Goal: Task Accomplishment & Management: Manage account settings

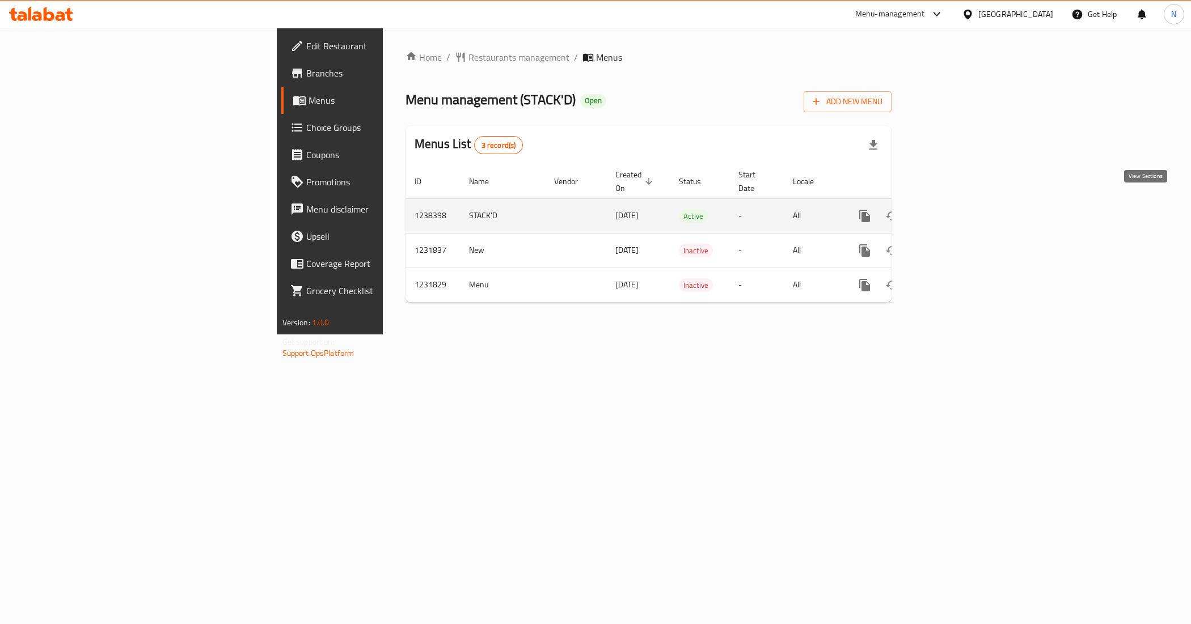
click at [953, 209] on icon "enhanced table" at bounding box center [947, 216] width 14 height 14
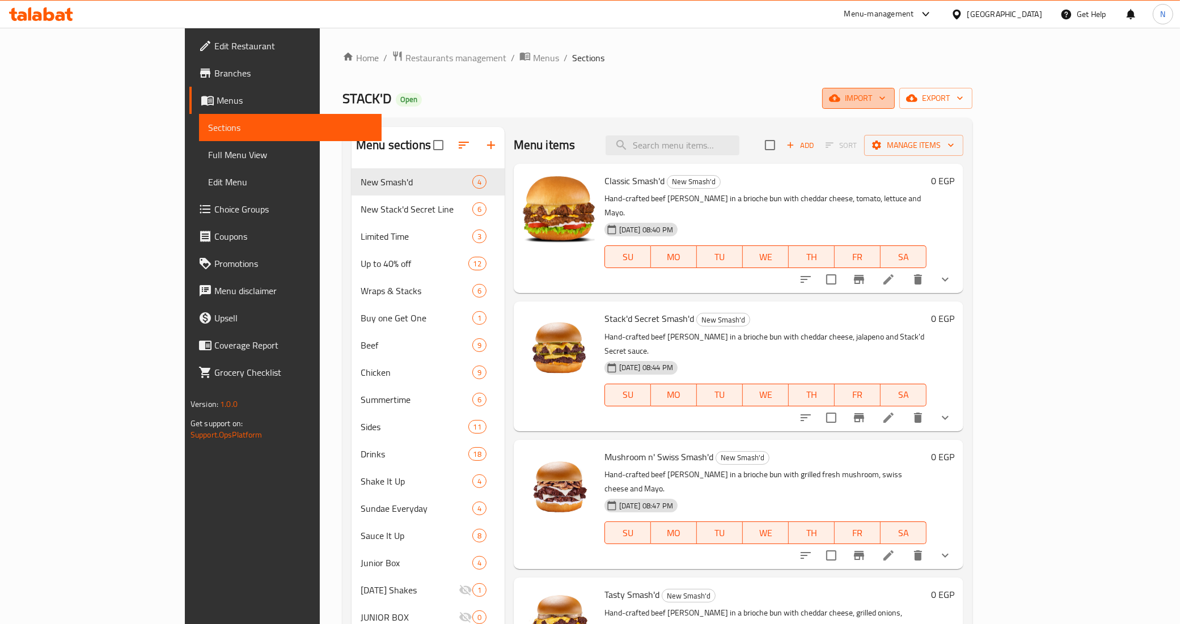
click at [888, 100] on icon "button" at bounding box center [882, 97] width 11 height 11
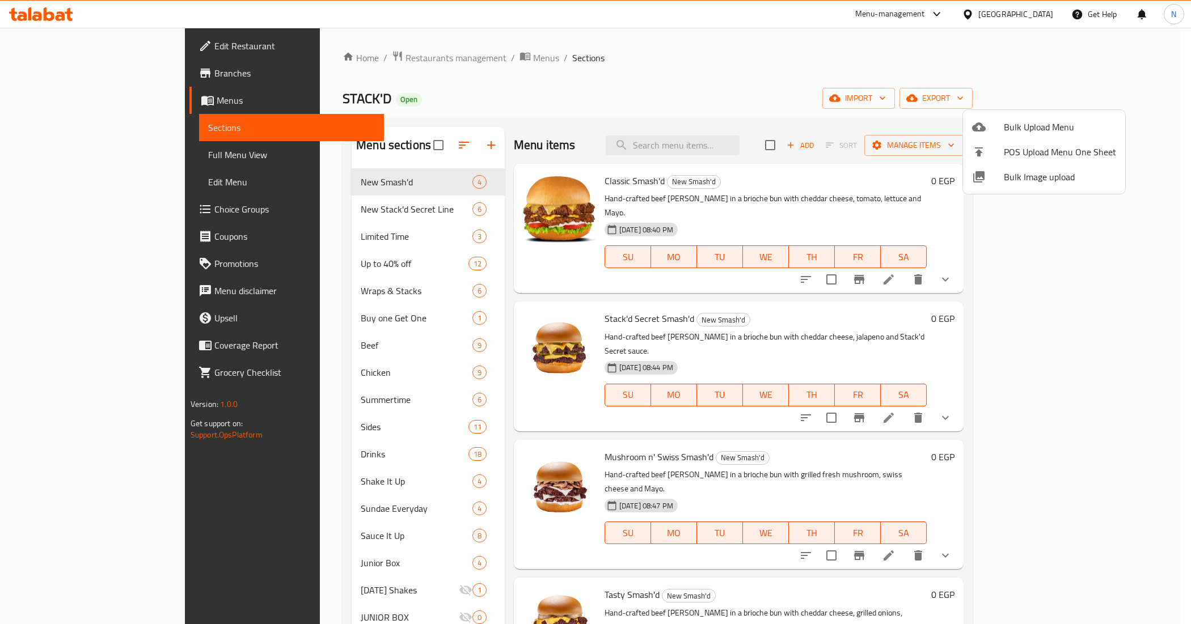
click at [1093, 94] on div at bounding box center [595, 312] width 1191 height 624
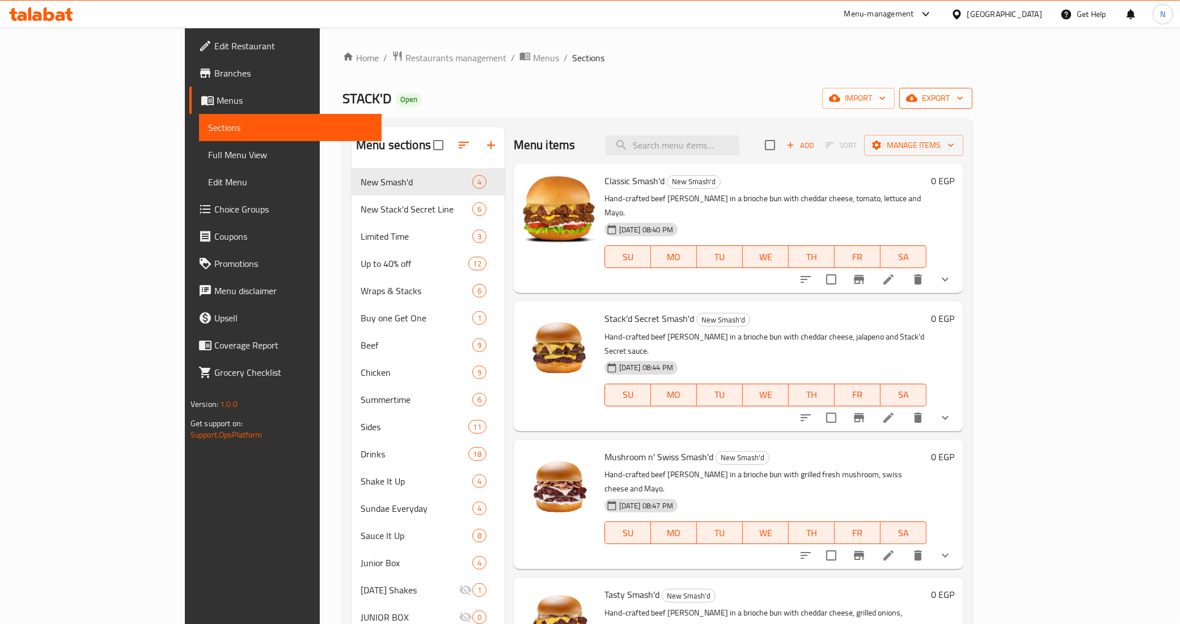
click at [964, 92] on span "export" at bounding box center [936, 98] width 55 height 14
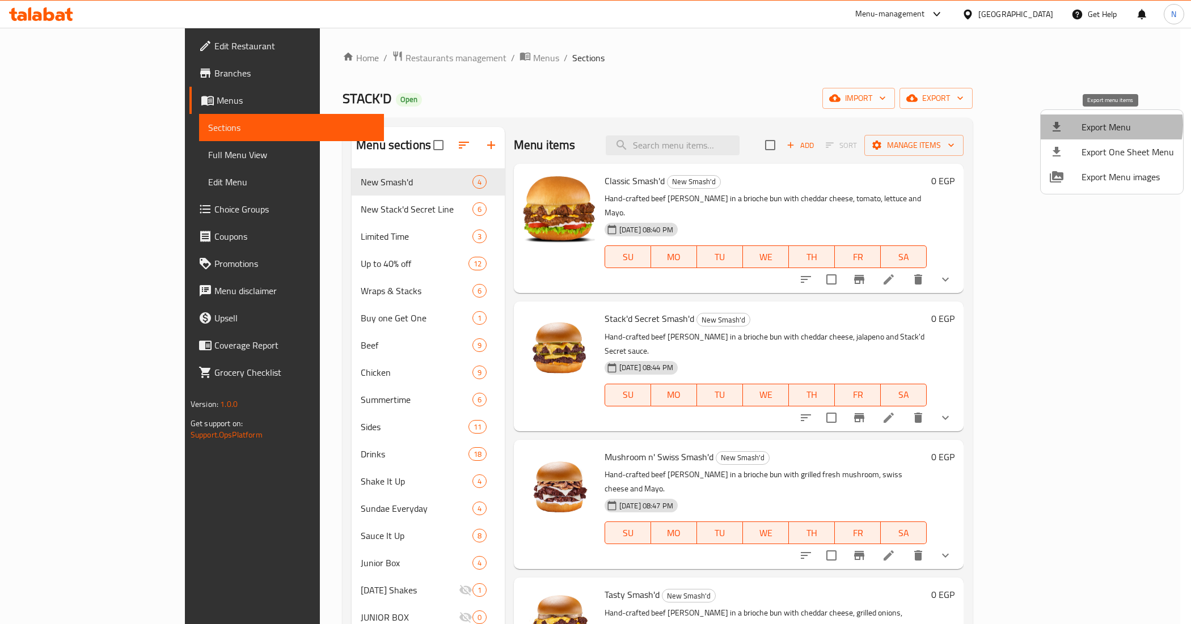
click at [1099, 125] on span "Export Menu" at bounding box center [1128, 127] width 92 height 14
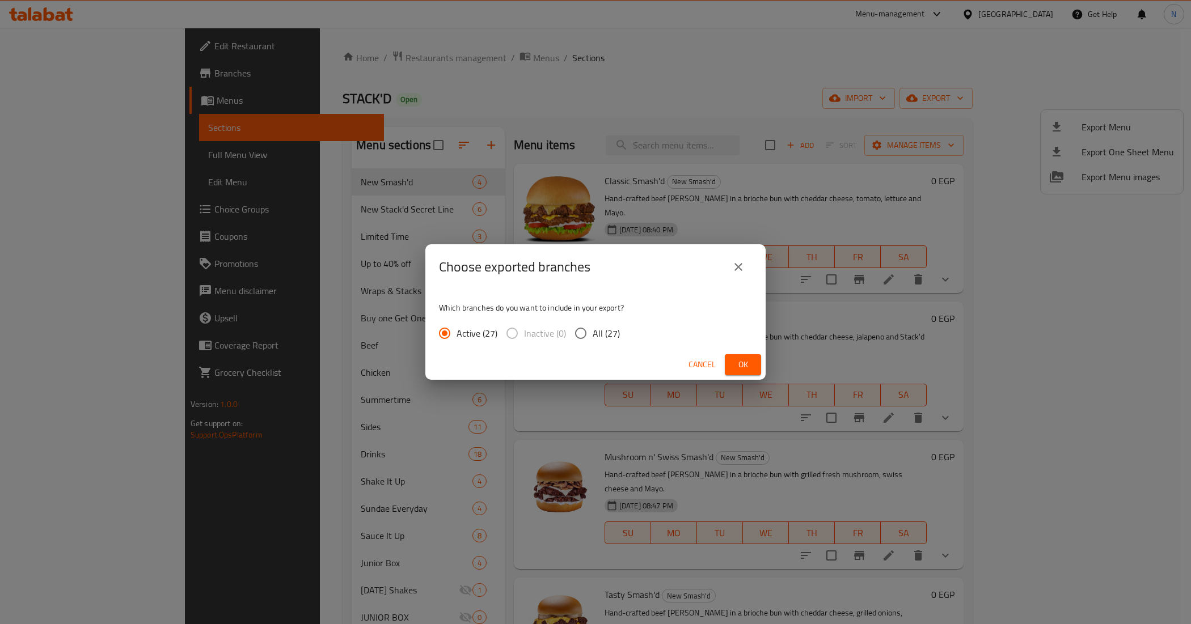
click at [602, 332] on span "All (27)" at bounding box center [606, 334] width 27 height 14
click at [593, 332] on input "All (27)" at bounding box center [581, 334] width 24 height 24
radio input "true"
click at [752, 371] on button "Ok" at bounding box center [743, 364] width 36 height 21
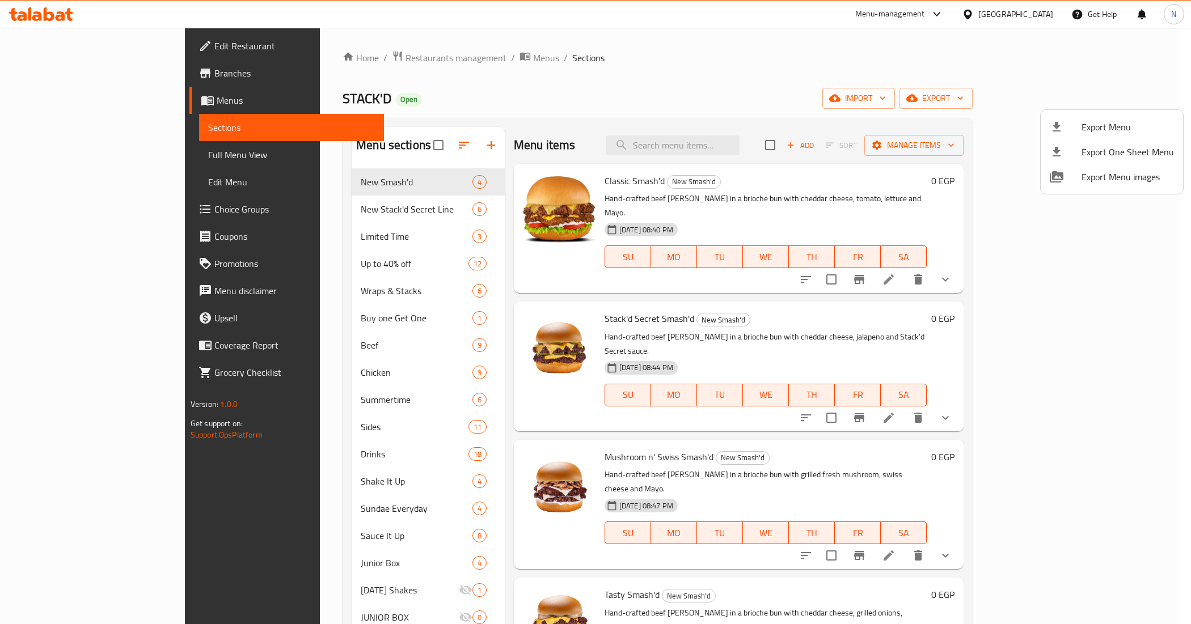
click at [746, 154] on div at bounding box center [595, 312] width 1191 height 624
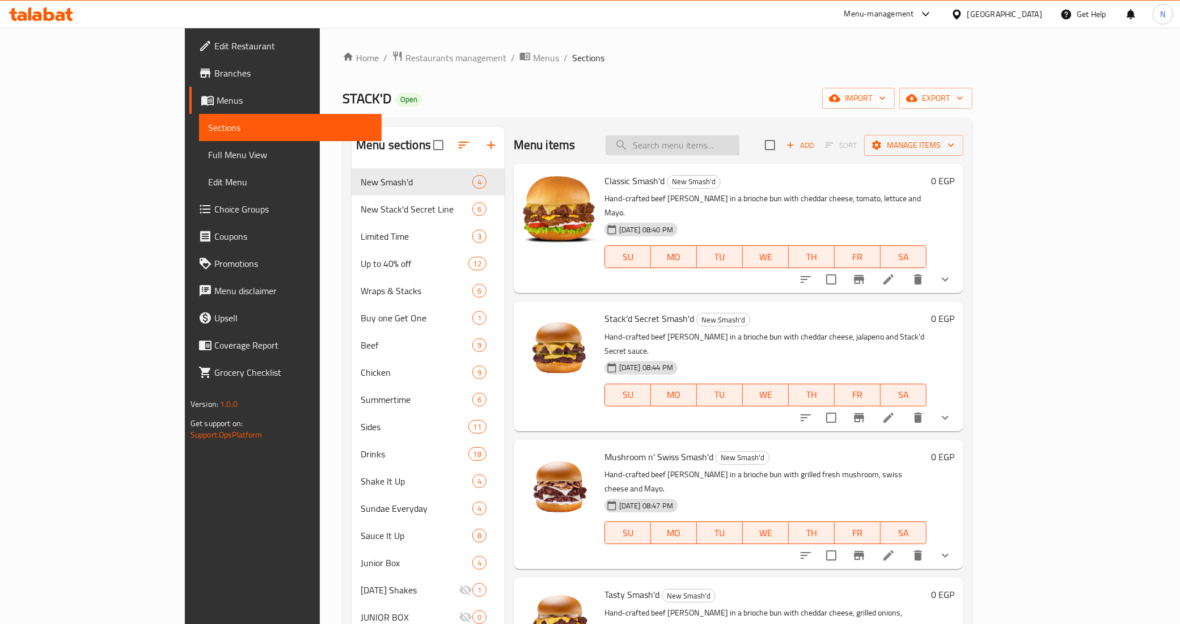
click at [740, 139] on input "search" at bounding box center [673, 146] width 134 height 20
paste input "Double saver Offer NC"
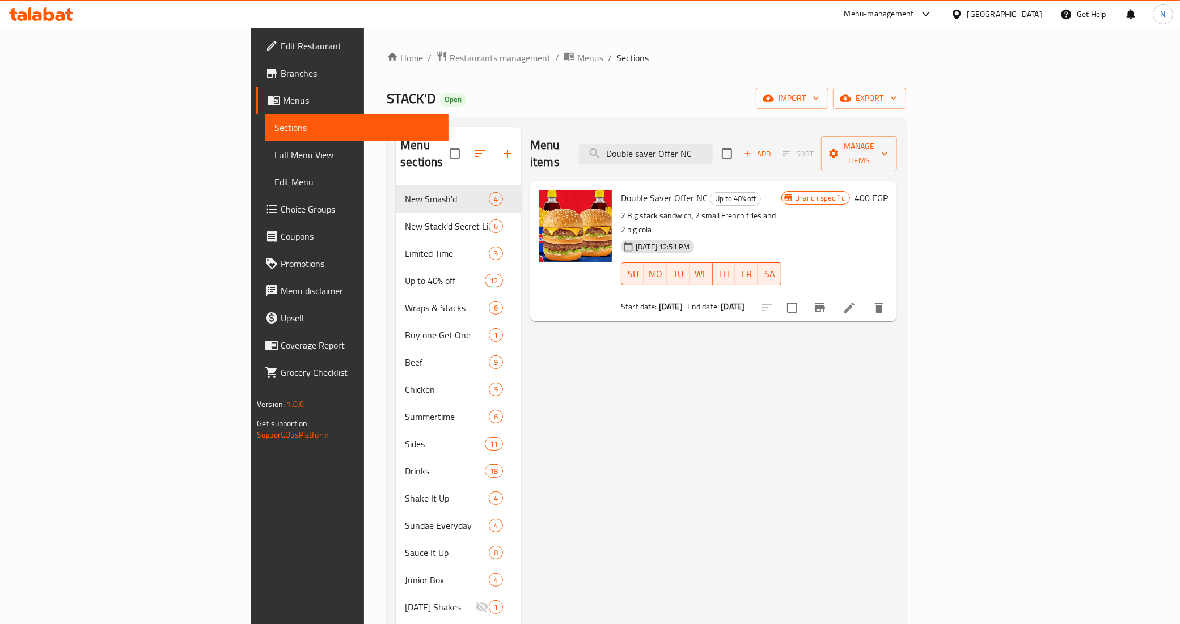
type input "Double saver Offer NC"
click at [827, 301] on icon "Branch-specific-item" at bounding box center [820, 308] width 14 height 14
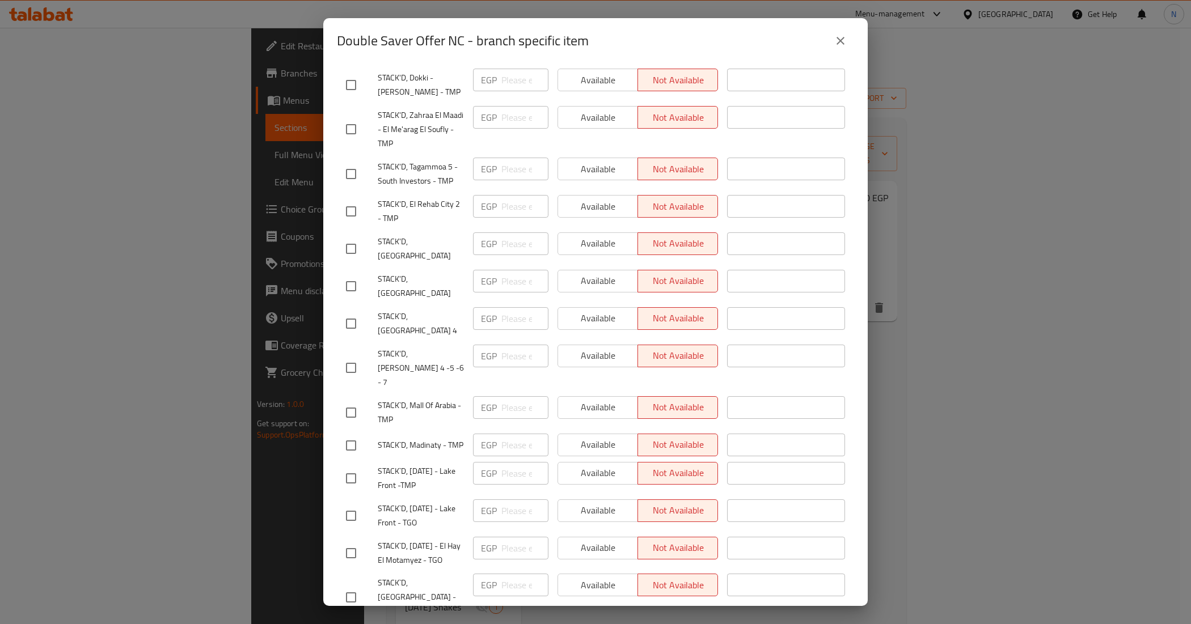
scroll to position [425, 0]
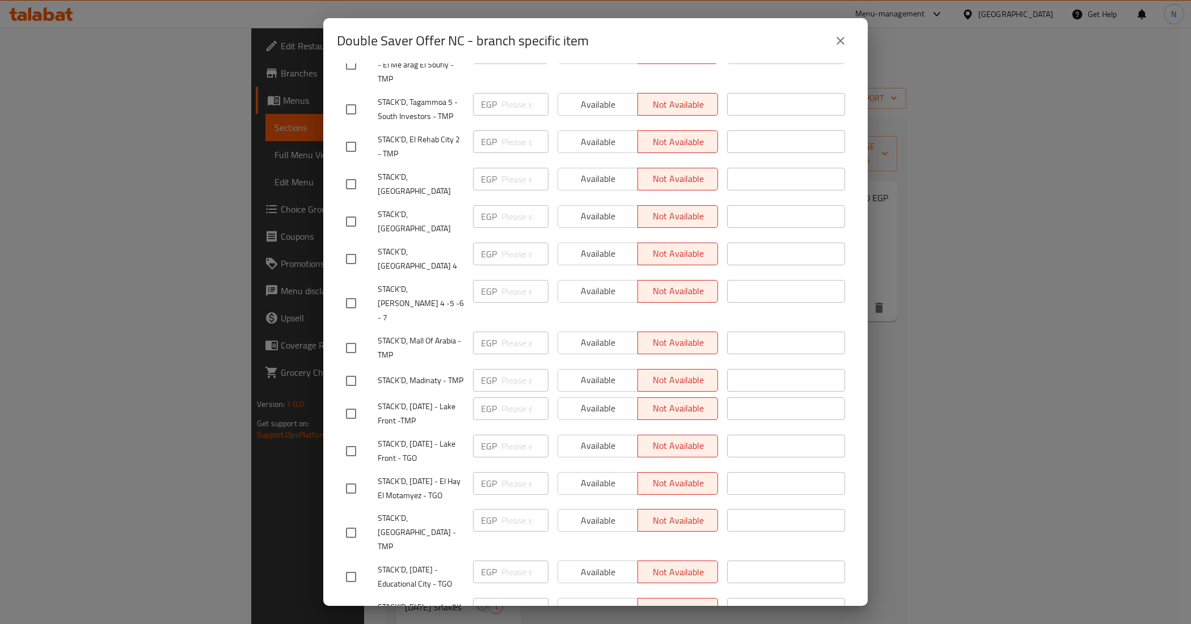
click at [835, 39] on icon "close" at bounding box center [841, 41] width 14 height 14
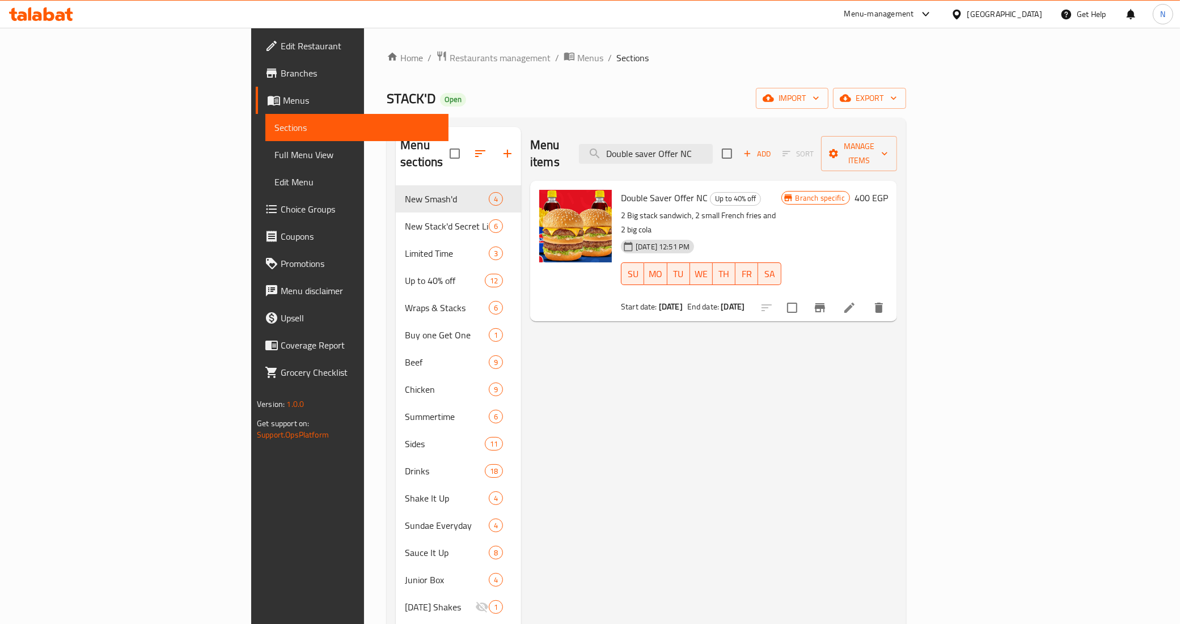
click at [897, 402] on div "Menu items Double saver Offer NC Add Sort Manage items Double Saver Offer NC Up…" at bounding box center [709, 458] width 376 height 662
click at [825, 303] on icon "Branch-specific-item" at bounding box center [820, 307] width 10 height 9
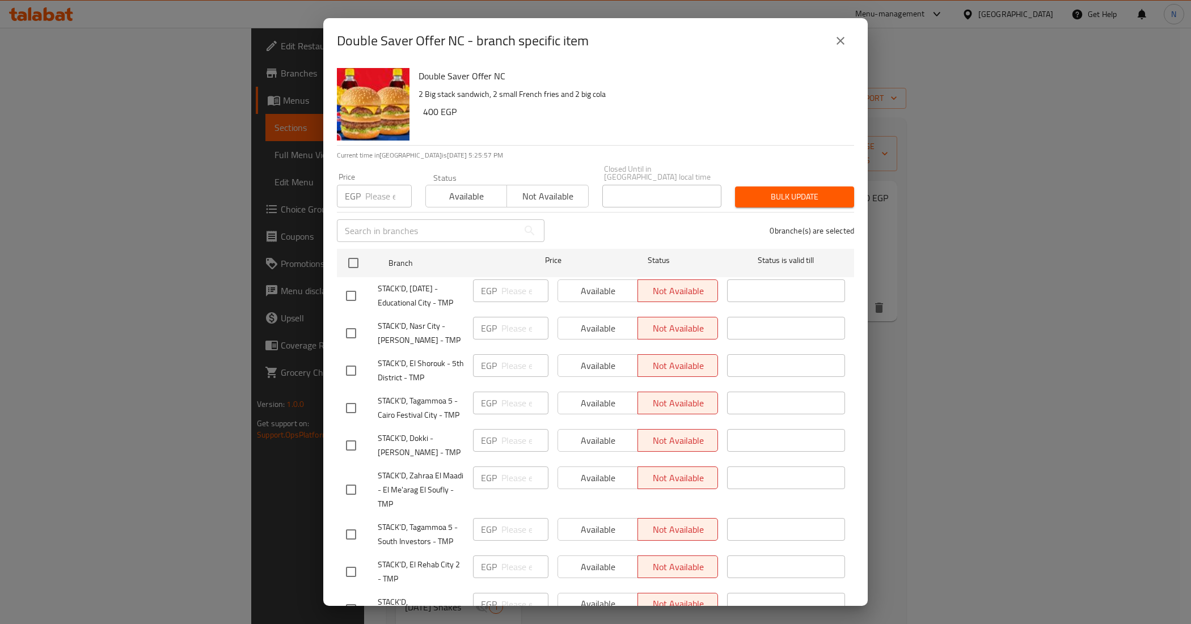
scroll to position [304, 0]
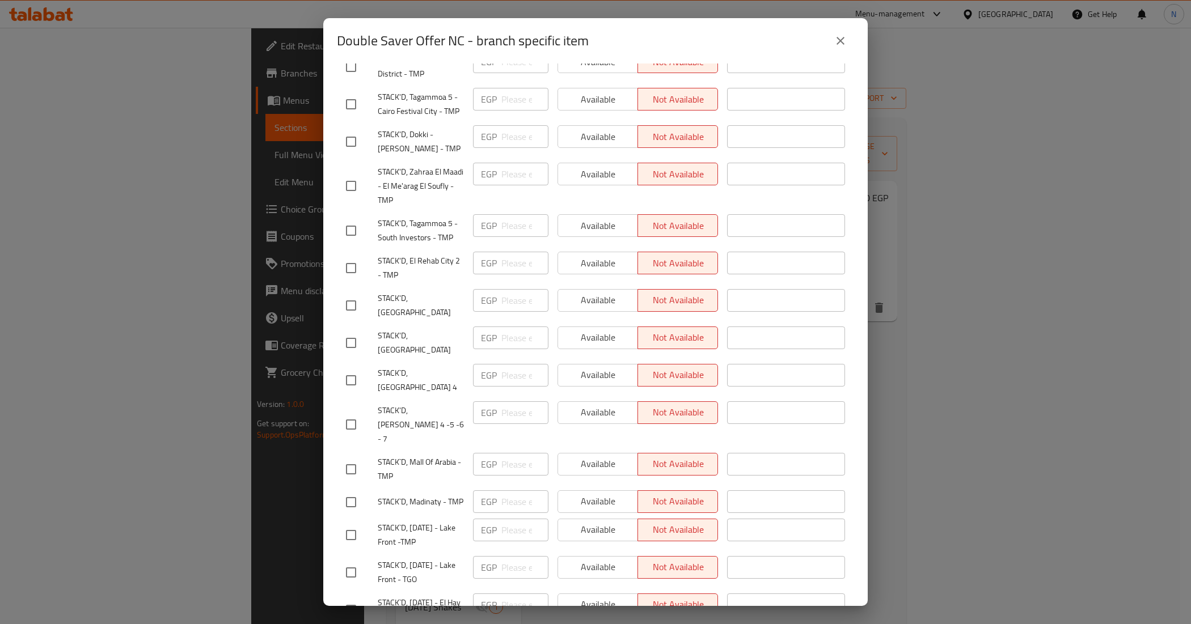
click at [346, 333] on input "checkbox" at bounding box center [351, 343] width 24 height 24
checkbox input "true"
click at [357, 413] on input "checkbox" at bounding box center [351, 425] width 24 height 24
checkbox input "true"
click at [357, 309] on input "checkbox" at bounding box center [351, 306] width 24 height 24
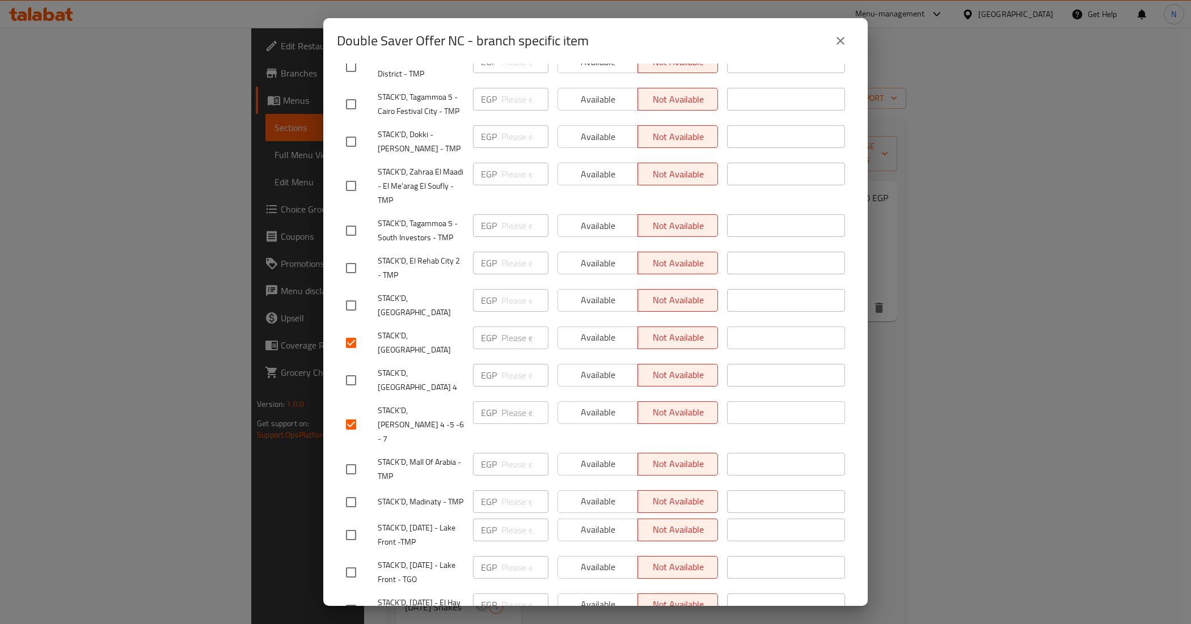
checkbox input "true"
click at [352, 370] on input "checkbox" at bounding box center [351, 381] width 24 height 24
checkbox input "true"
click at [589, 307] on span "Available" at bounding box center [598, 300] width 71 height 16
click at [588, 327] on button "Available" at bounding box center [597, 338] width 81 height 23
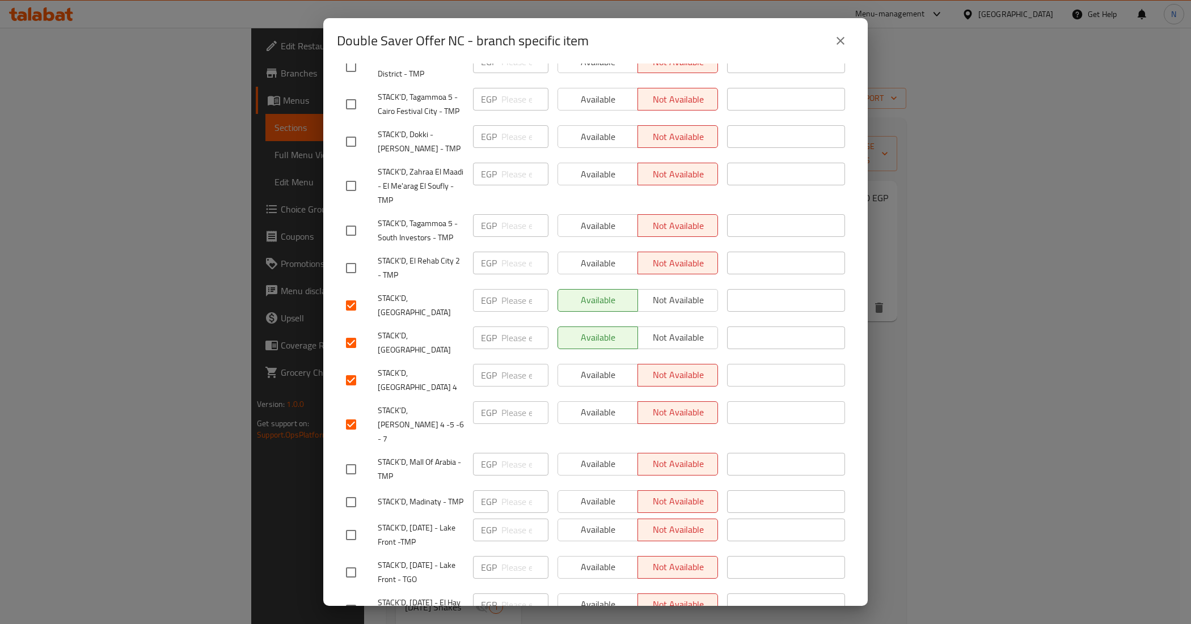
click at [582, 367] on span "Available" at bounding box center [598, 375] width 71 height 16
click at [587, 404] on span "Available" at bounding box center [598, 412] width 71 height 16
click at [421, 366] on span "STACK`D, [GEOGRAPHIC_DATA] 4" at bounding box center [421, 380] width 86 height 28
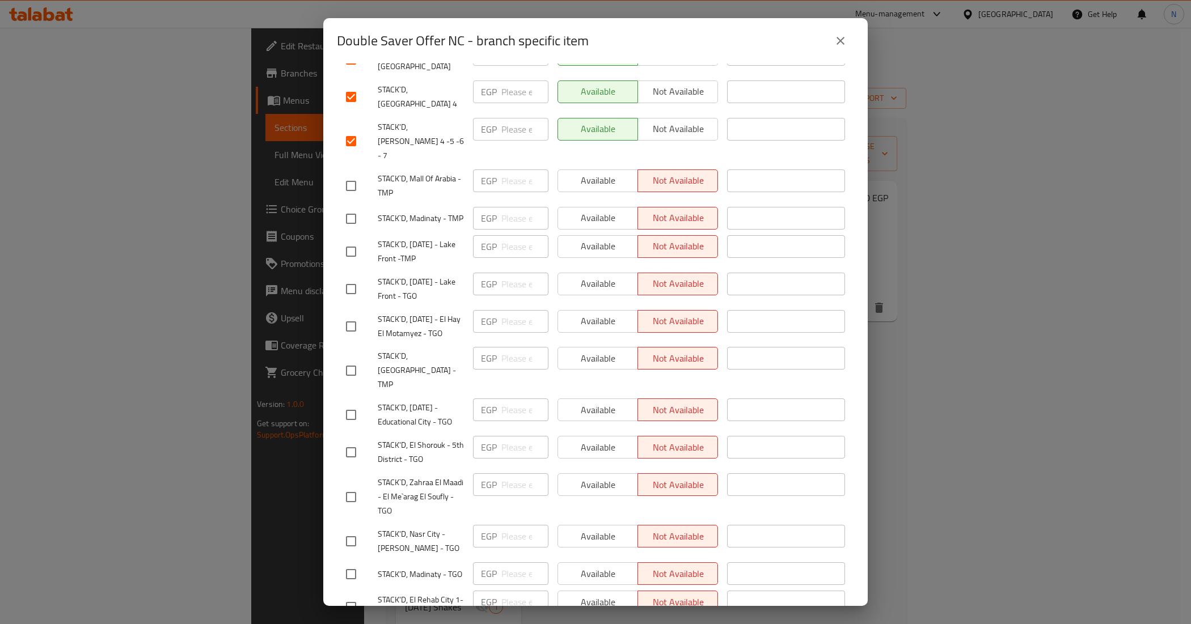
scroll to position [740, 0]
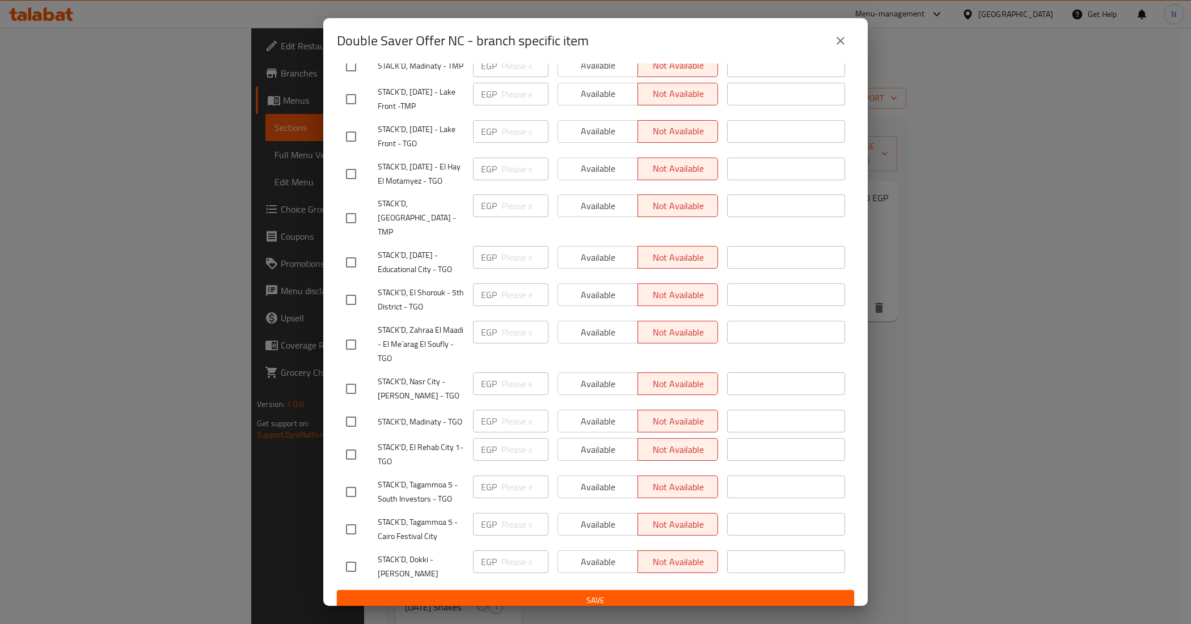
click at [669, 599] on button "Save" at bounding box center [595, 600] width 517 height 21
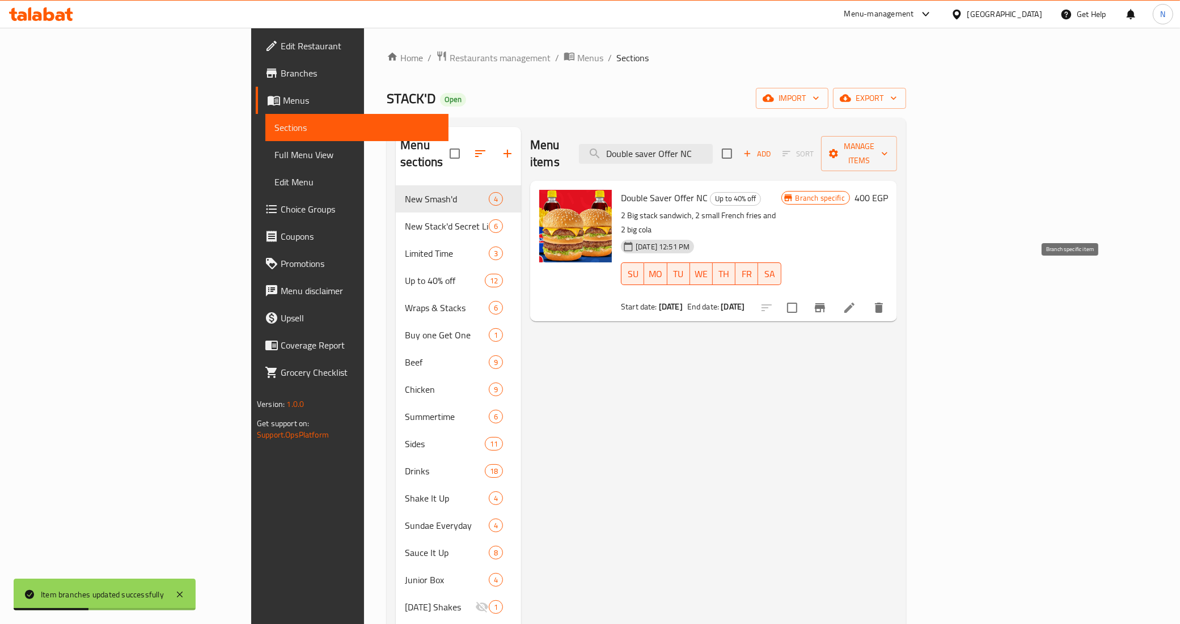
click at [827, 301] on icon "Branch-specific-item" at bounding box center [820, 308] width 14 height 14
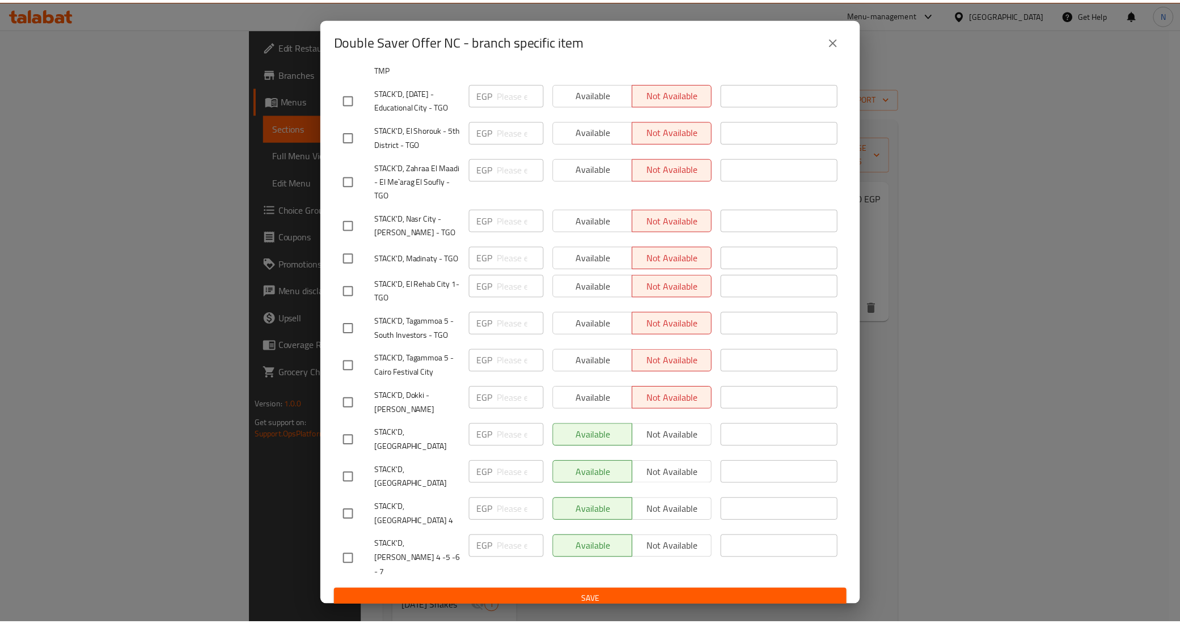
scroll to position [179, 0]
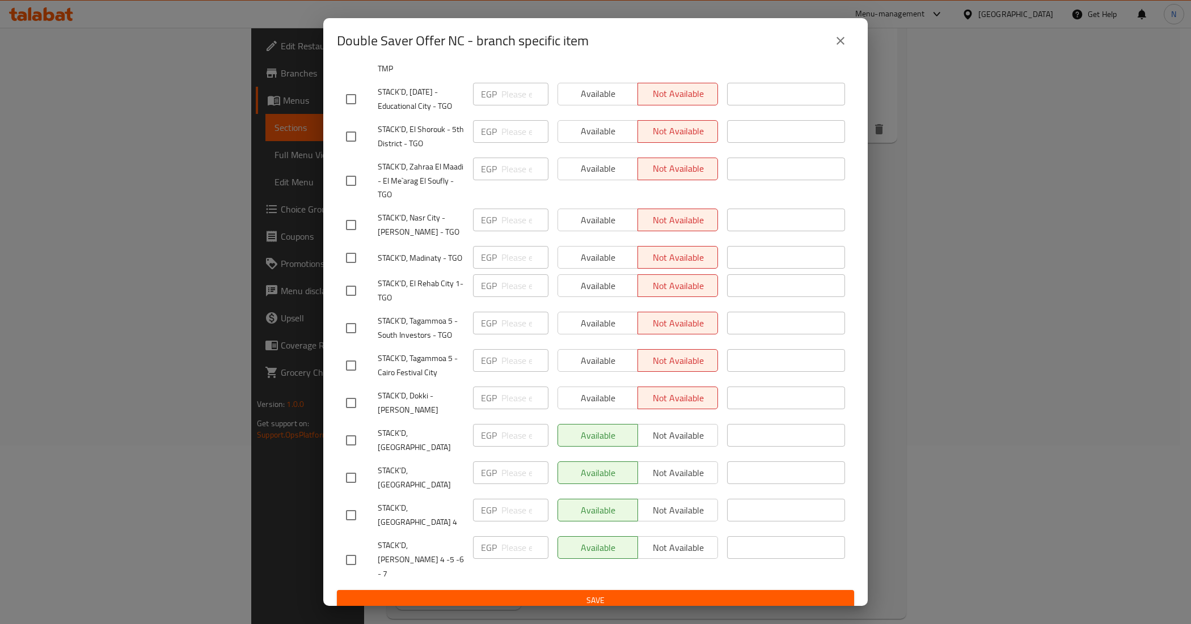
click at [999, 288] on div "Double Saver Offer NC - branch specific item Double Saver Offer NC 2 Big stack …" at bounding box center [595, 312] width 1191 height 624
click at [843, 47] on icon "close" at bounding box center [841, 41] width 14 height 14
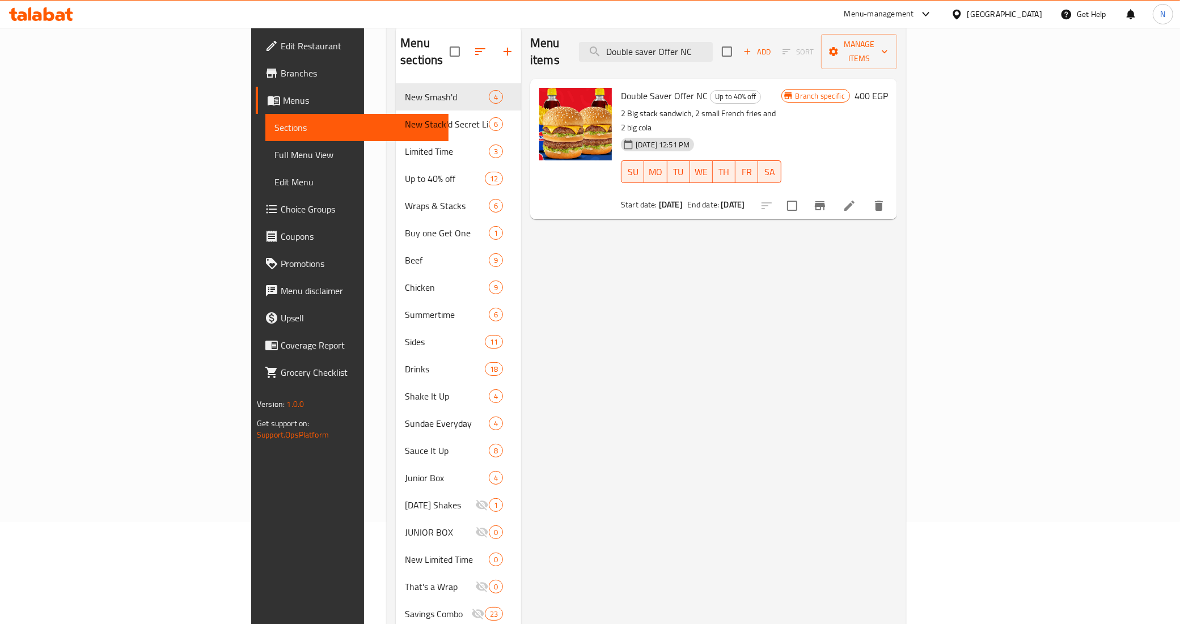
scroll to position [0, 0]
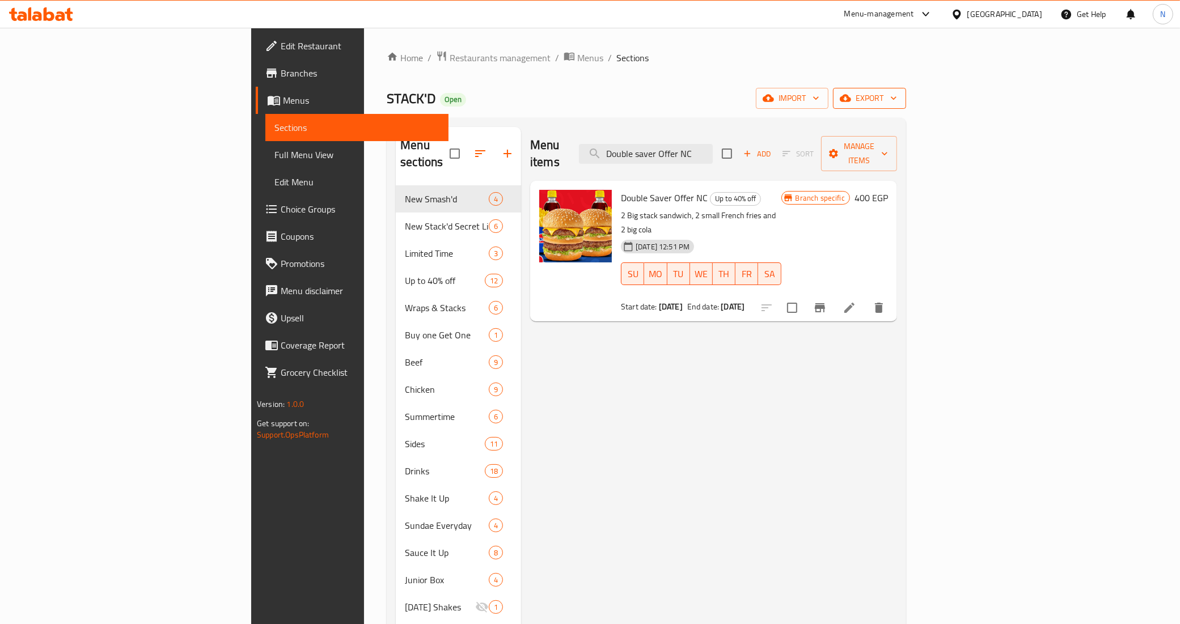
click at [897, 96] on span "export" at bounding box center [869, 98] width 55 height 14
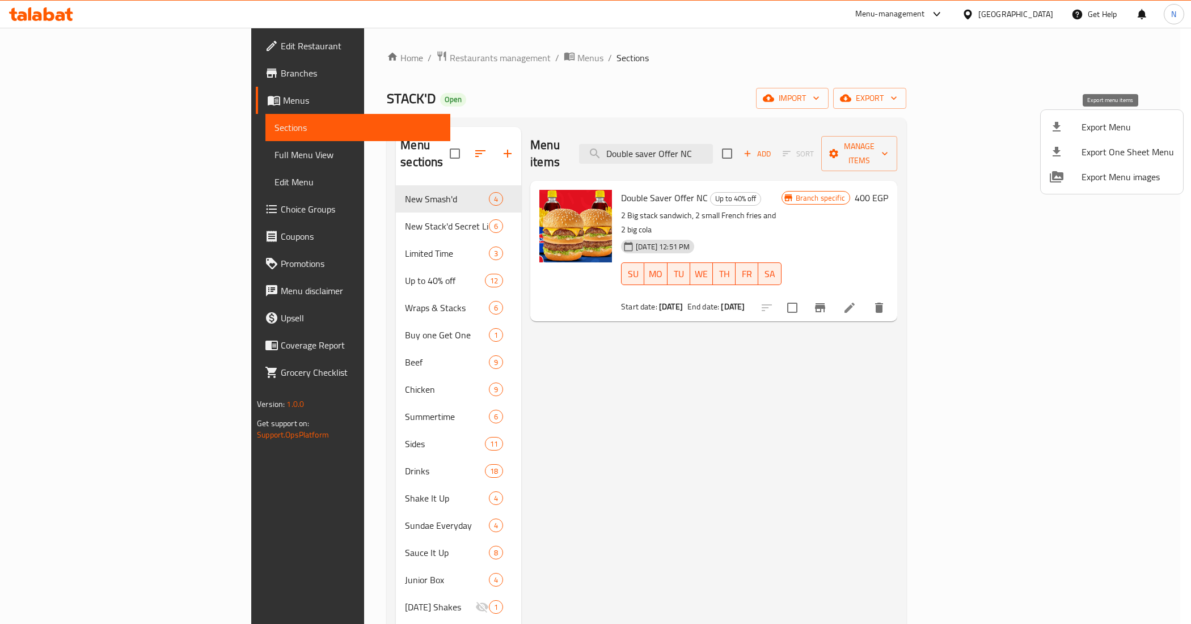
click at [1095, 124] on span "Export Menu" at bounding box center [1128, 127] width 92 height 14
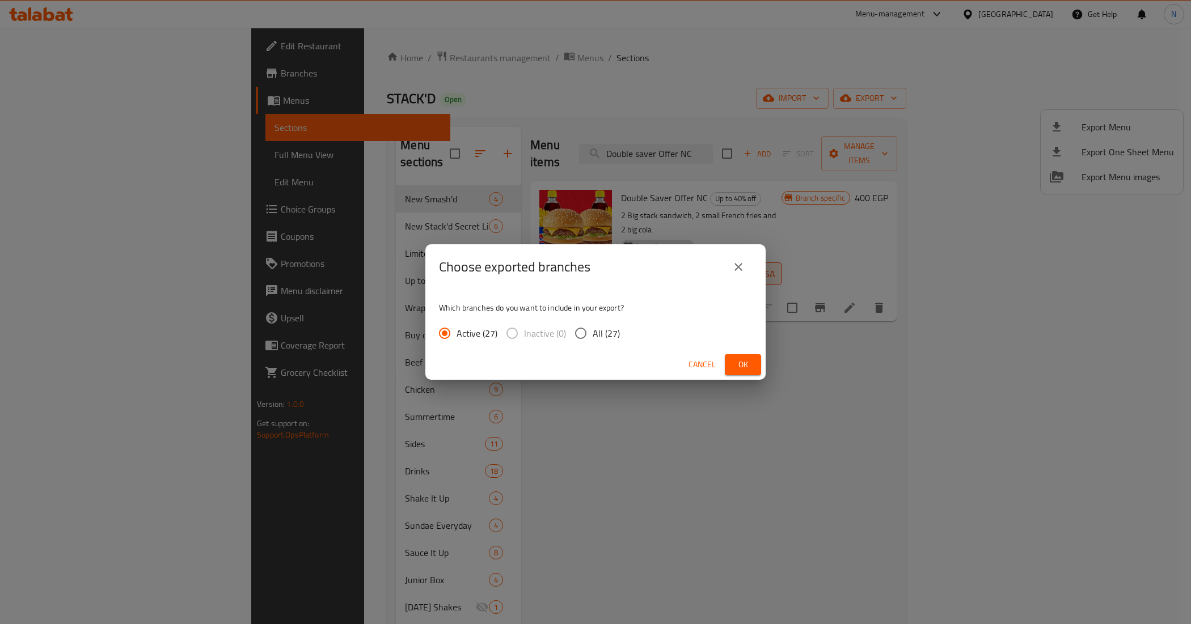
click at [593, 336] on span "All (27)" at bounding box center [606, 334] width 27 height 14
click at [593, 336] on input "All (27)" at bounding box center [581, 334] width 24 height 24
radio input "true"
click at [745, 366] on span "Ok" at bounding box center [743, 365] width 18 height 14
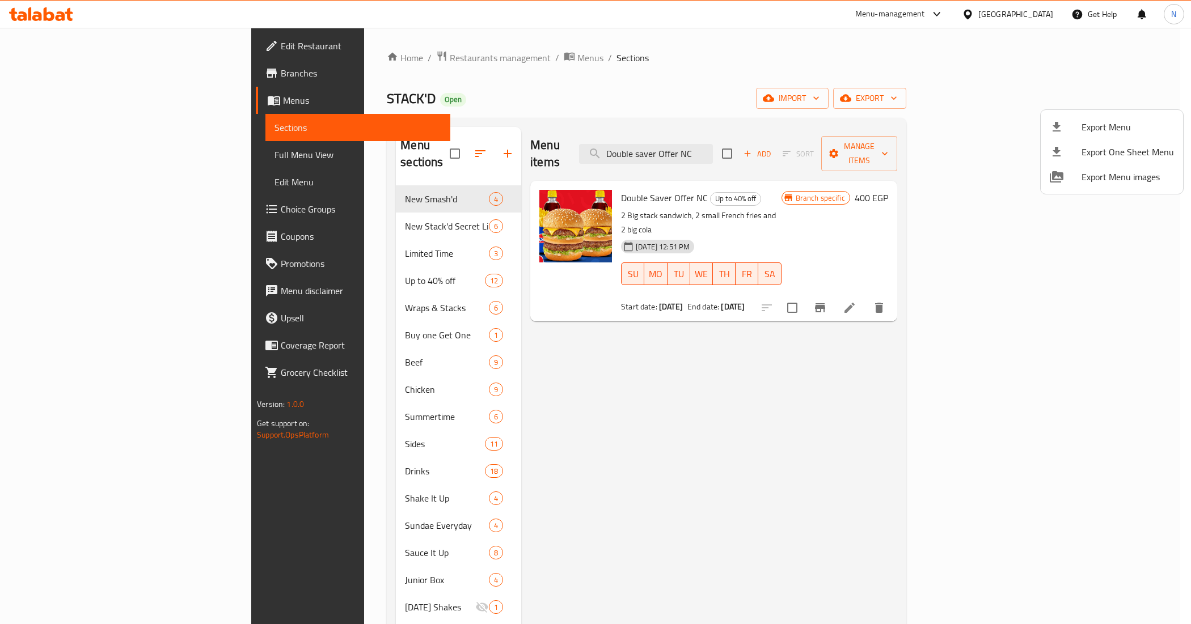
click at [77, 45] on div at bounding box center [595, 312] width 1191 height 624
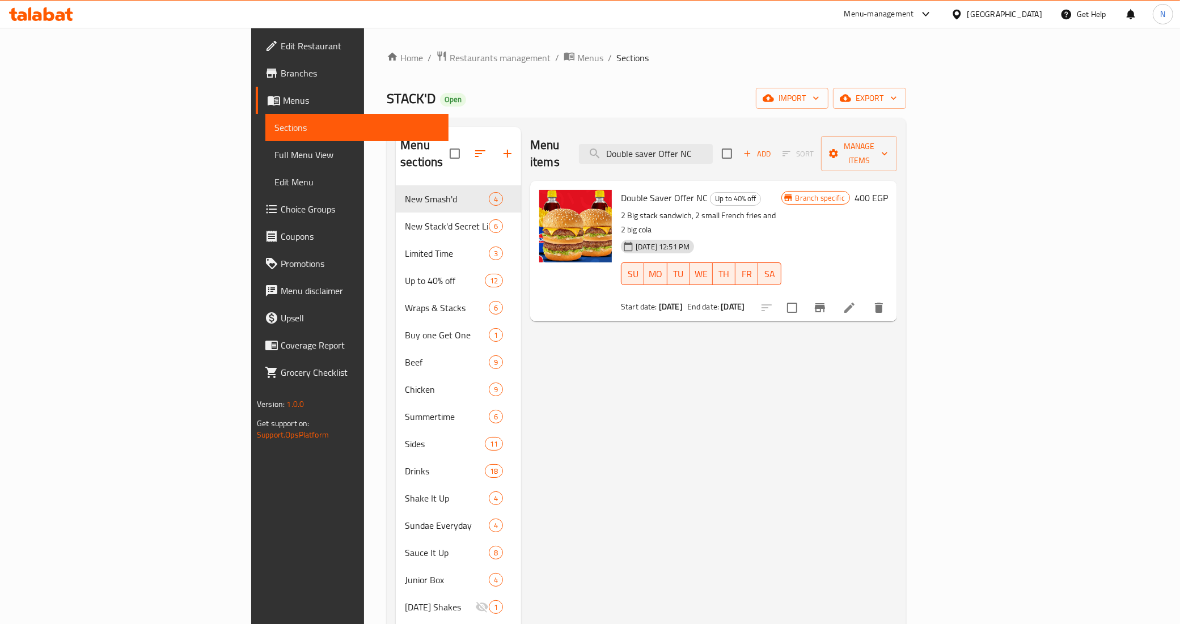
click at [281, 45] on span "Edit Restaurant" at bounding box center [360, 46] width 159 height 14
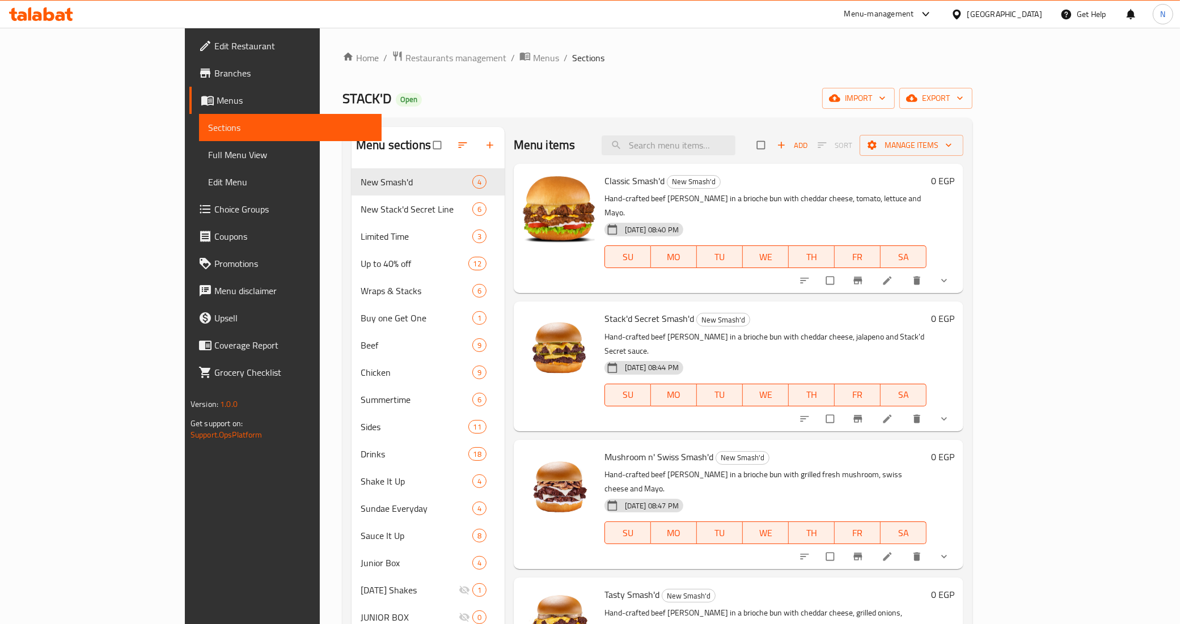
click at [214, 69] on span "Branches" at bounding box center [293, 73] width 159 height 14
